Goal: Entertainment & Leisure: Browse casually

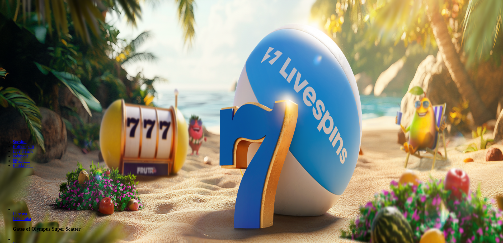
click at [61, 78] on label "€50" at bounding box center [58, 80] width 6 height 4
type input "**"
click at [30, 125] on button "Talleta ja pelaa" at bounding box center [16, 128] width 28 height 6
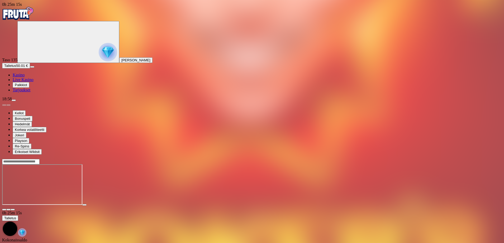
click at [4, 210] on span "close icon" at bounding box center [4, 210] width 0 height 0
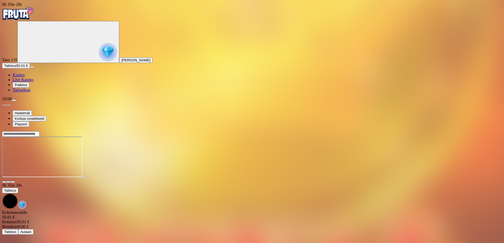
click at [4, 182] on span "close icon" at bounding box center [4, 182] width 0 height 0
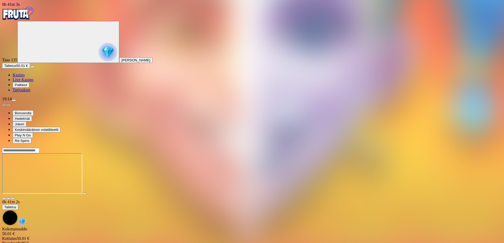
click at [4, 199] on span "close icon" at bounding box center [4, 199] width 0 height 0
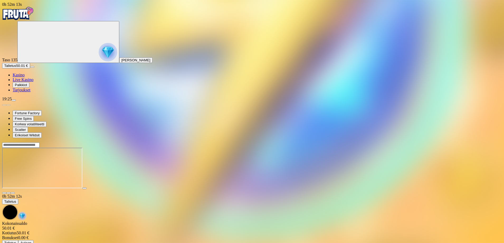
click at [4, 193] on span "close icon" at bounding box center [4, 193] width 0 height 0
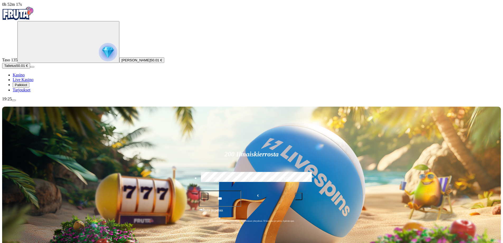
click at [14, 101] on span "menu icon" at bounding box center [14, 101] width 0 height 0
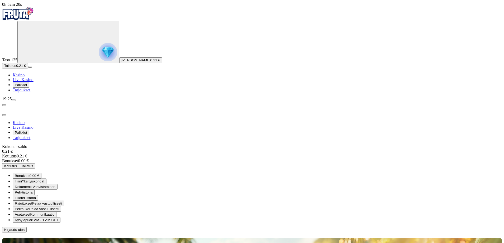
click at [25, 228] on span "Kirjaudu ulos" at bounding box center [14, 230] width 20 height 4
